Goal: Task Accomplishment & Management: Manage account settings

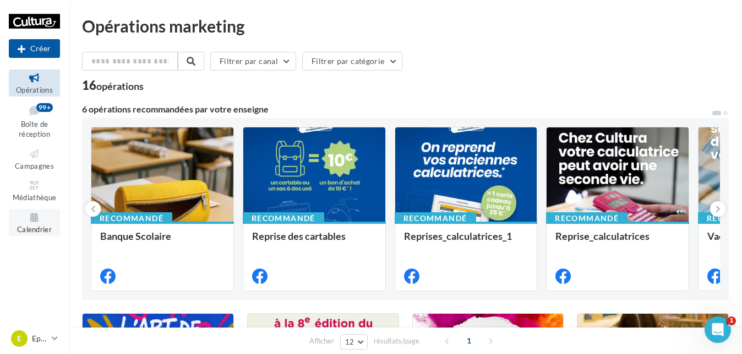
click at [45, 225] on span "Calendrier" at bounding box center [34, 229] width 35 height 9
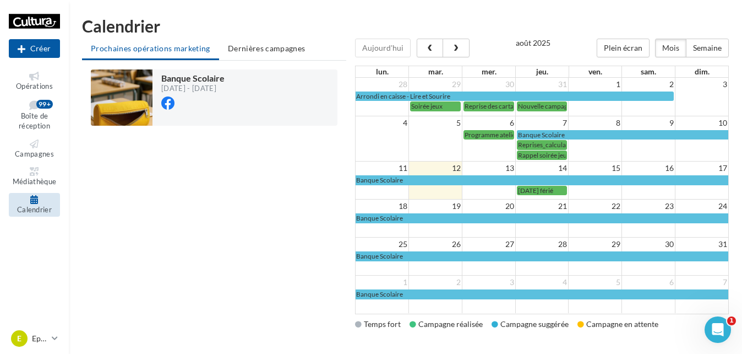
click at [415, 48] on div "Aujourd'hui" at bounding box center [412, 48] width 114 height 19
click at [426, 50] on span "button" at bounding box center [430, 49] width 9 height 8
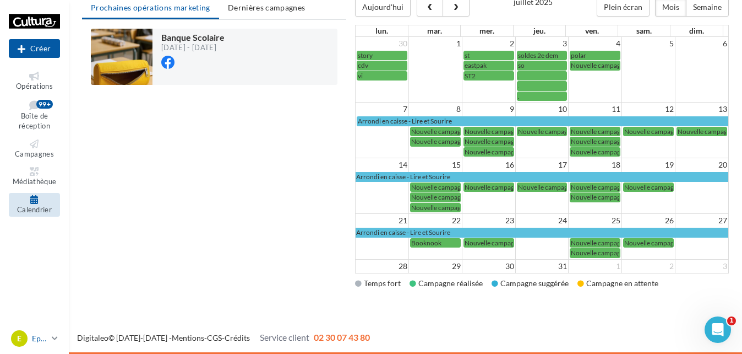
click at [38, 338] on p "Epinal" at bounding box center [39, 338] width 15 height 11
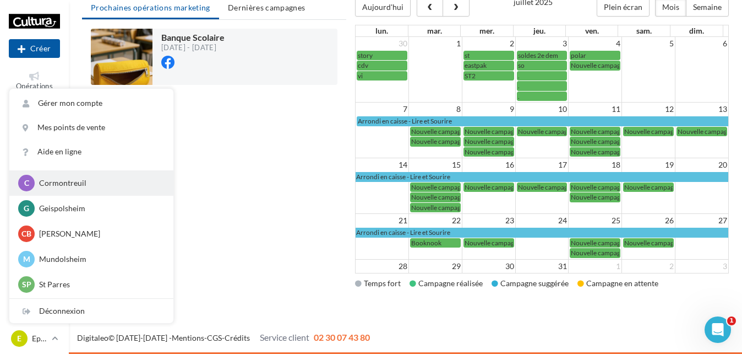
scroll to position [110, 0]
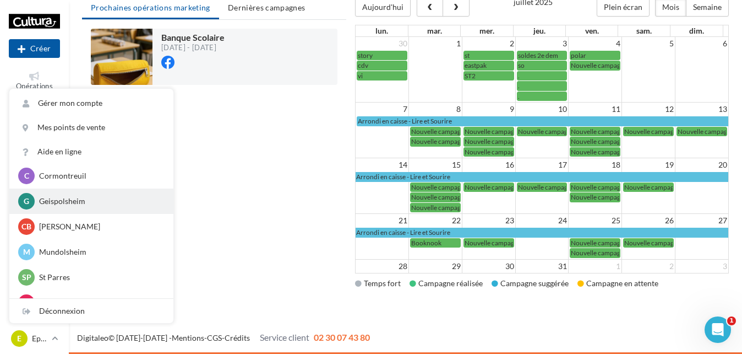
click at [79, 200] on p "Geispolsheim" at bounding box center [99, 201] width 121 height 11
